Goal: Task Accomplishment & Management: Manage account settings

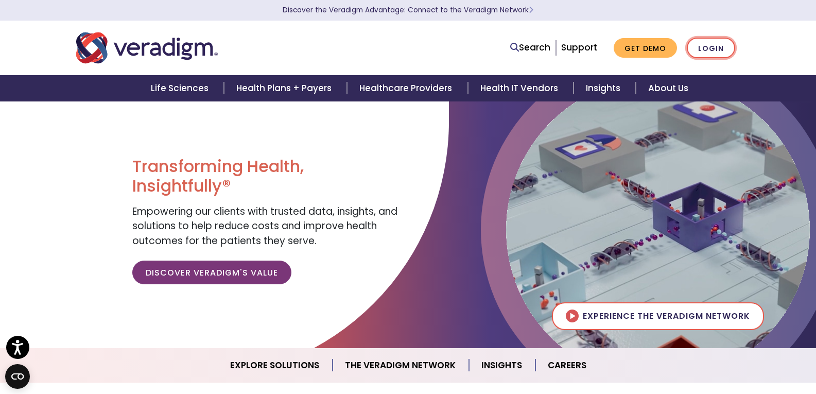
click at [697, 48] on link "Login" at bounding box center [710, 48] width 48 height 21
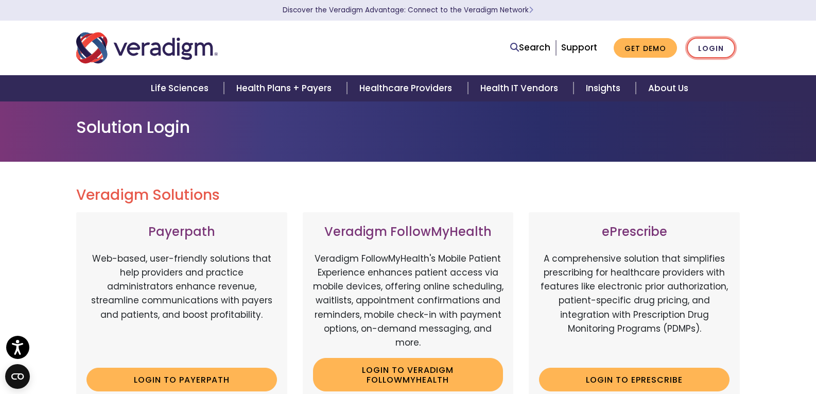
click at [704, 47] on link "Login" at bounding box center [710, 48] width 48 height 21
click at [715, 52] on link "Login" at bounding box center [710, 48] width 48 height 21
click at [712, 43] on link "Login" at bounding box center [710, 48] width 48 height 21
click at [712, 46] on link "Login" at bounding box center [710, 48] width 48 height 21
